Goal: Information Seeking & Learning: Learn about a topic

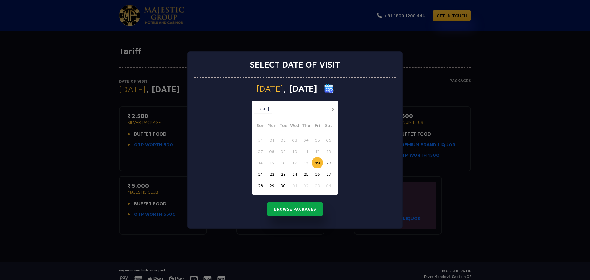
click at [295, 208] on button "Browse Packages" at bounding box center [294, 209] width 55 height 14
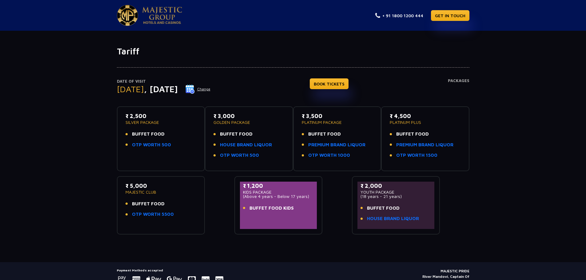
click at [153, 123] on p "SILVER PACKAGE" at bounding box center [160, 122] width 71 height 4
click at [253, 144] on link "HOUSE BRAND LIQUOR" at bounding box center [246, 144] width 52 height 7
click at [414, 145] on link "PREMIUM BRAND LIQUOR" at bounding box center [424, 144] width 57 height 7
